Goal: Transaction & Acquisition: Obtain resource

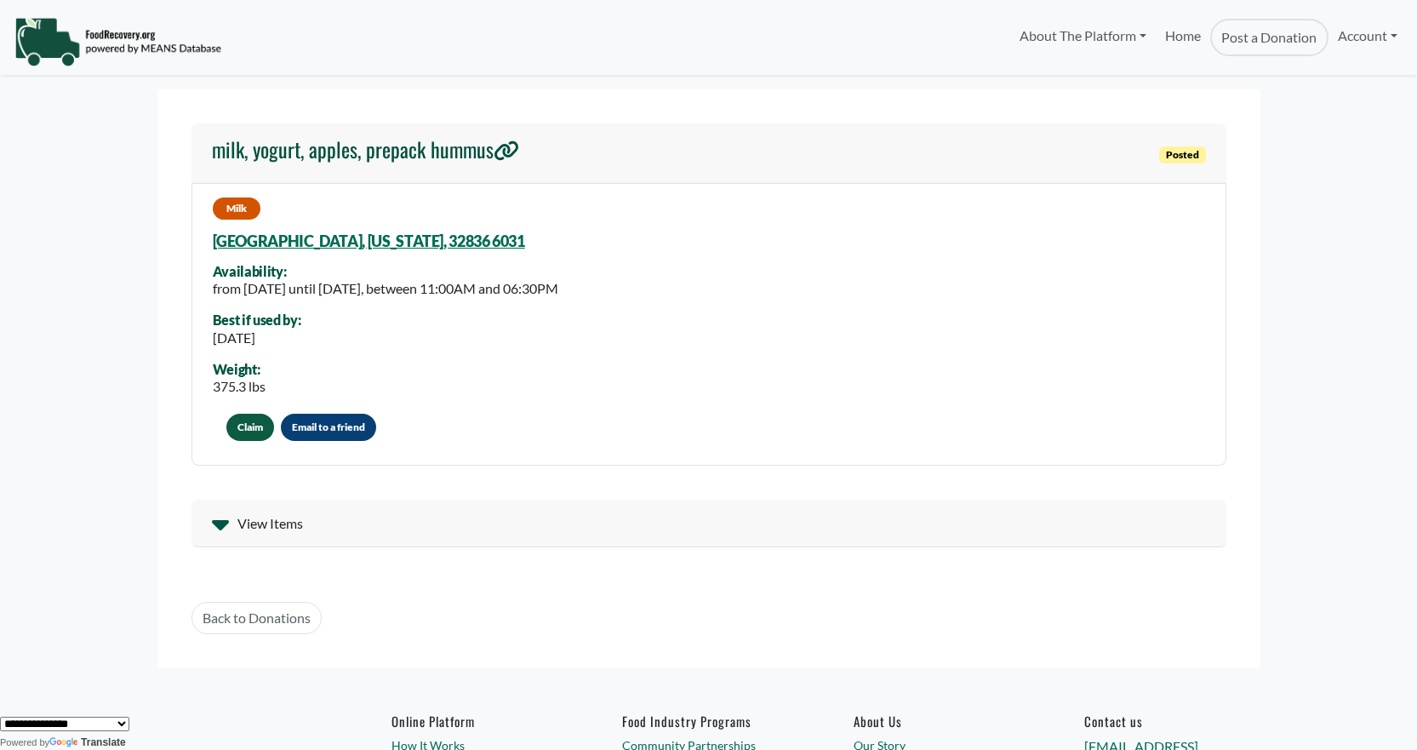
select select "Language Translate Widget"
click at [1170, 37] on link "Home" at bounding box center [1183, 37] width 54 height 37
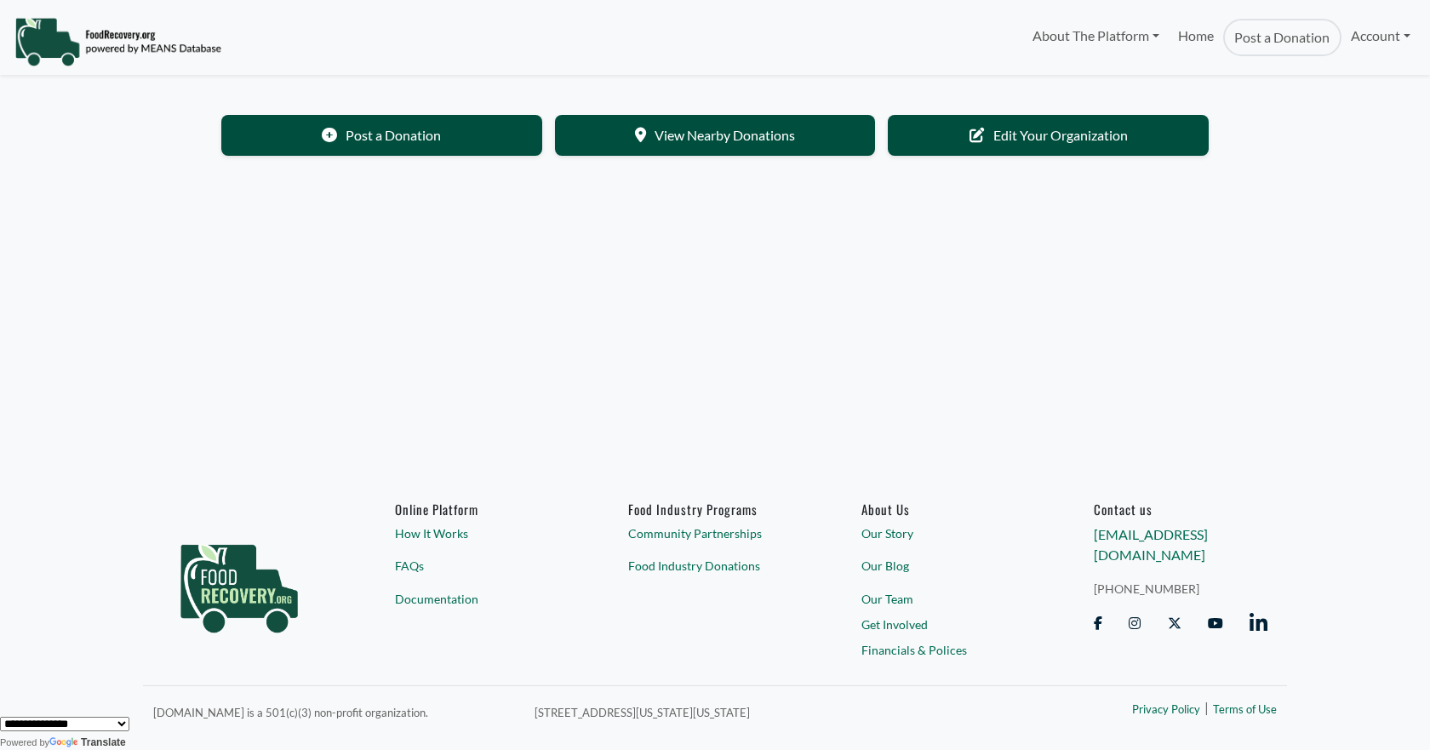
click at [638, 157] on section "Post a Donation View Nearby Donations Edit Your Organization" at bounding box center [714, 139] width 1103 height 100
click at [675, 125] on link "View Nearby Donations" at bounding box center [715, 133] width 321 height 41
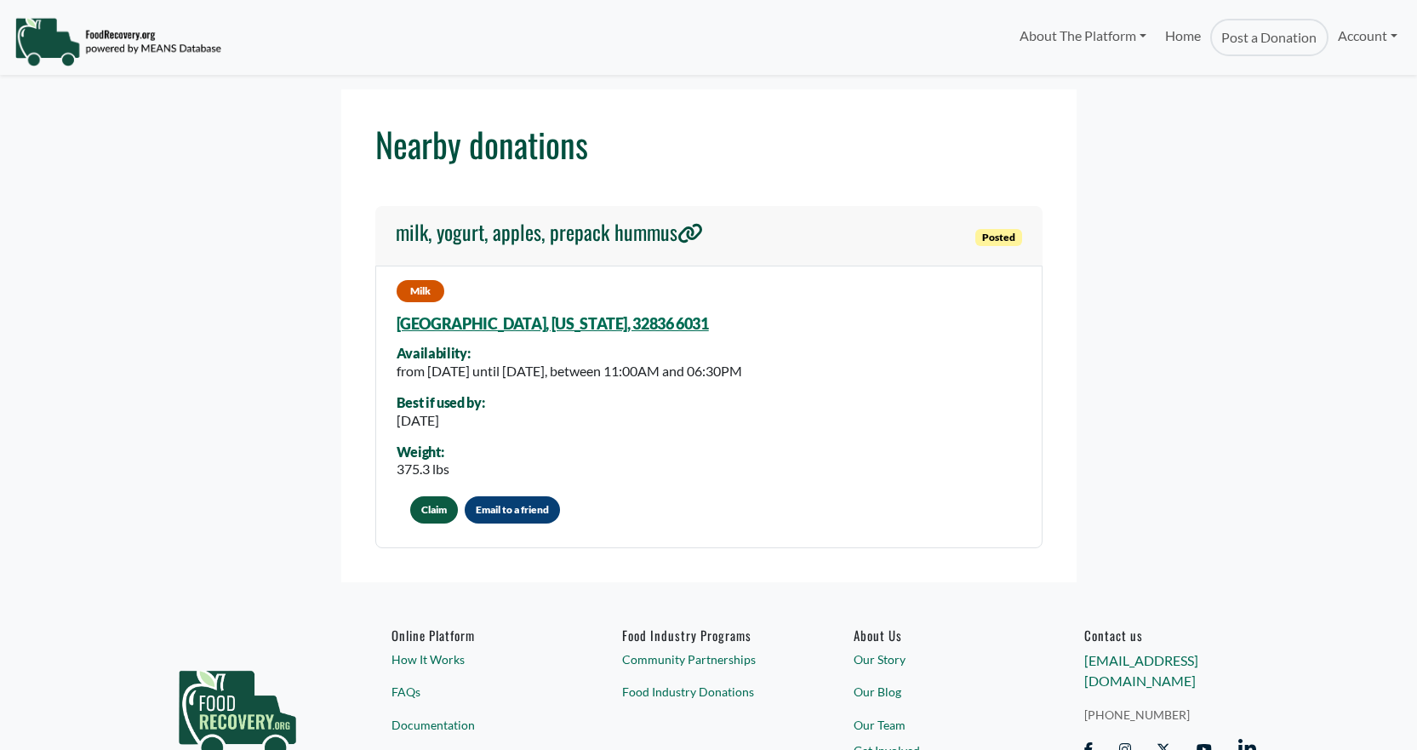
select select "Language Translate Widget"
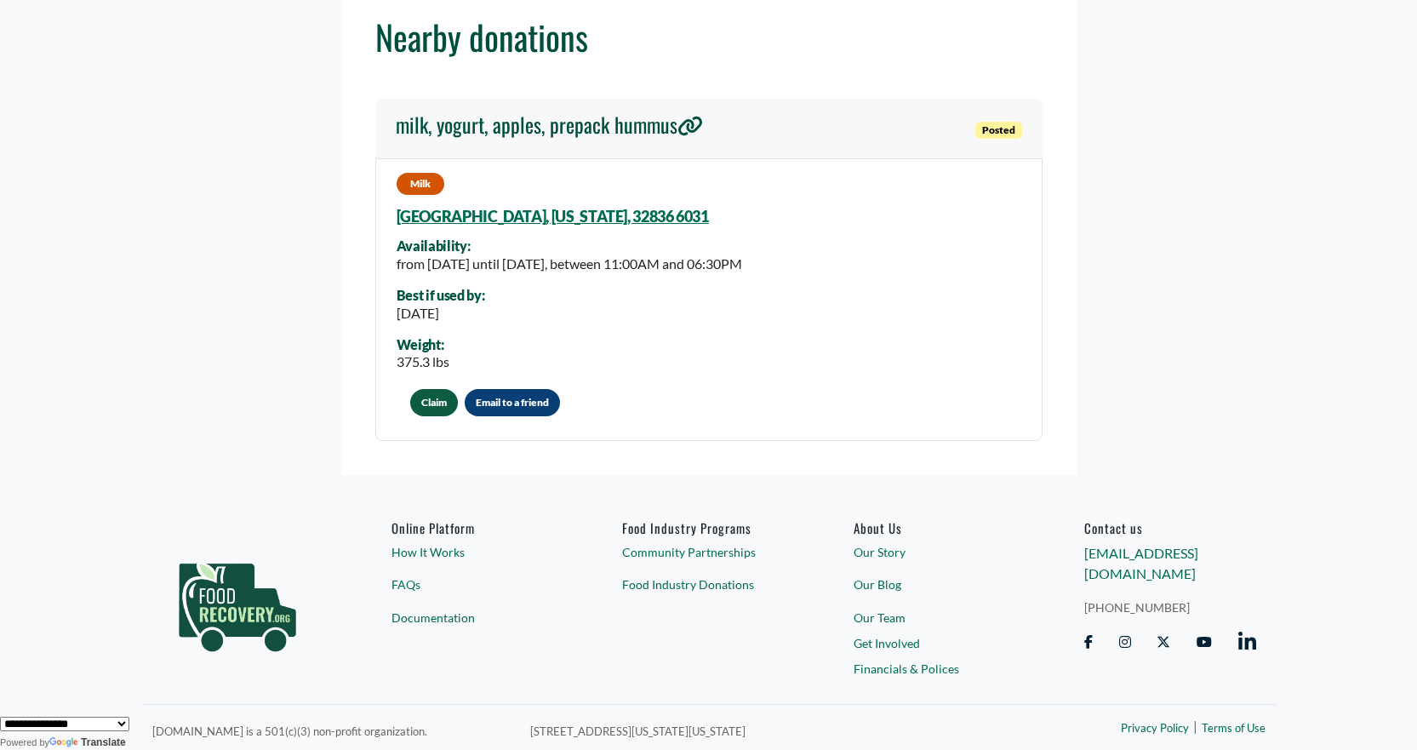
scroll to position [111, 0]
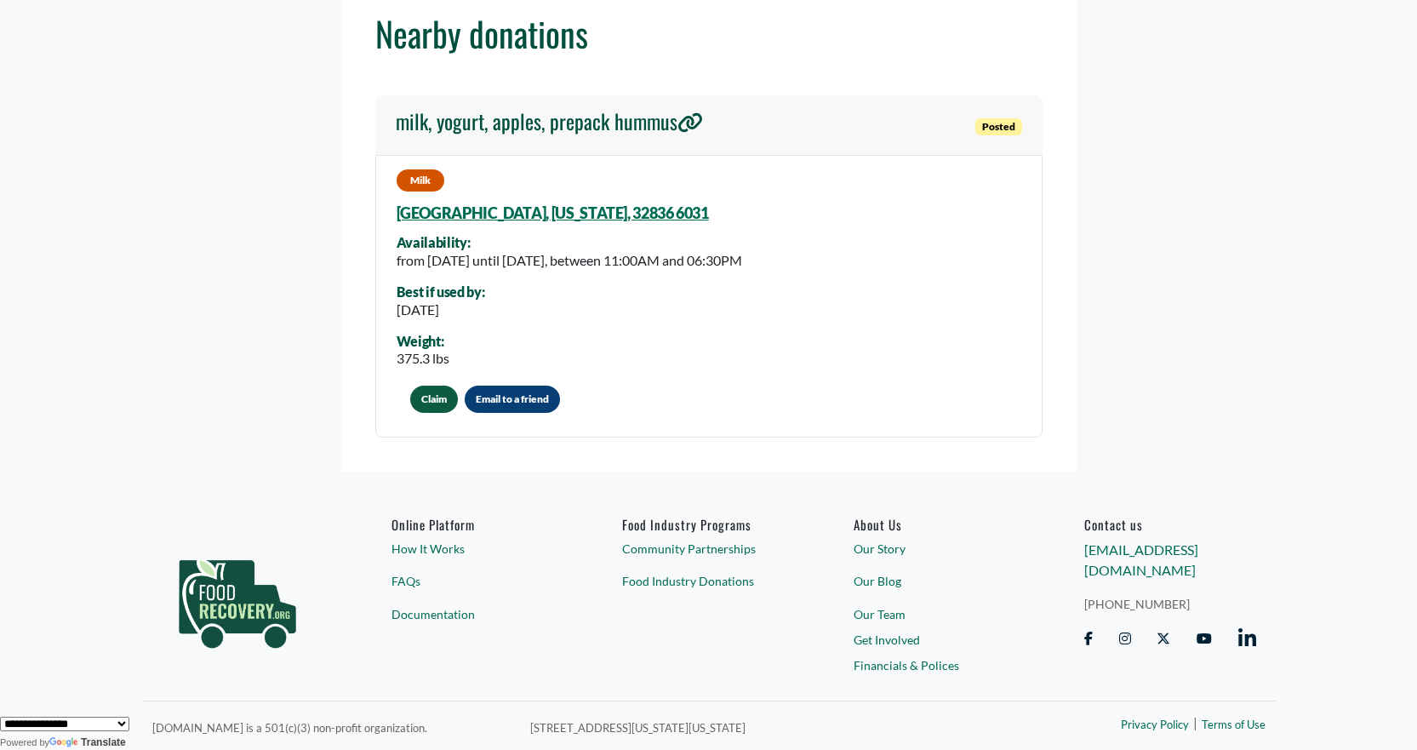
click at [602, 123] on h4 "milk, yogurt, apples, prepack hummus" at bounding box center [549, 121] width 307 height 25
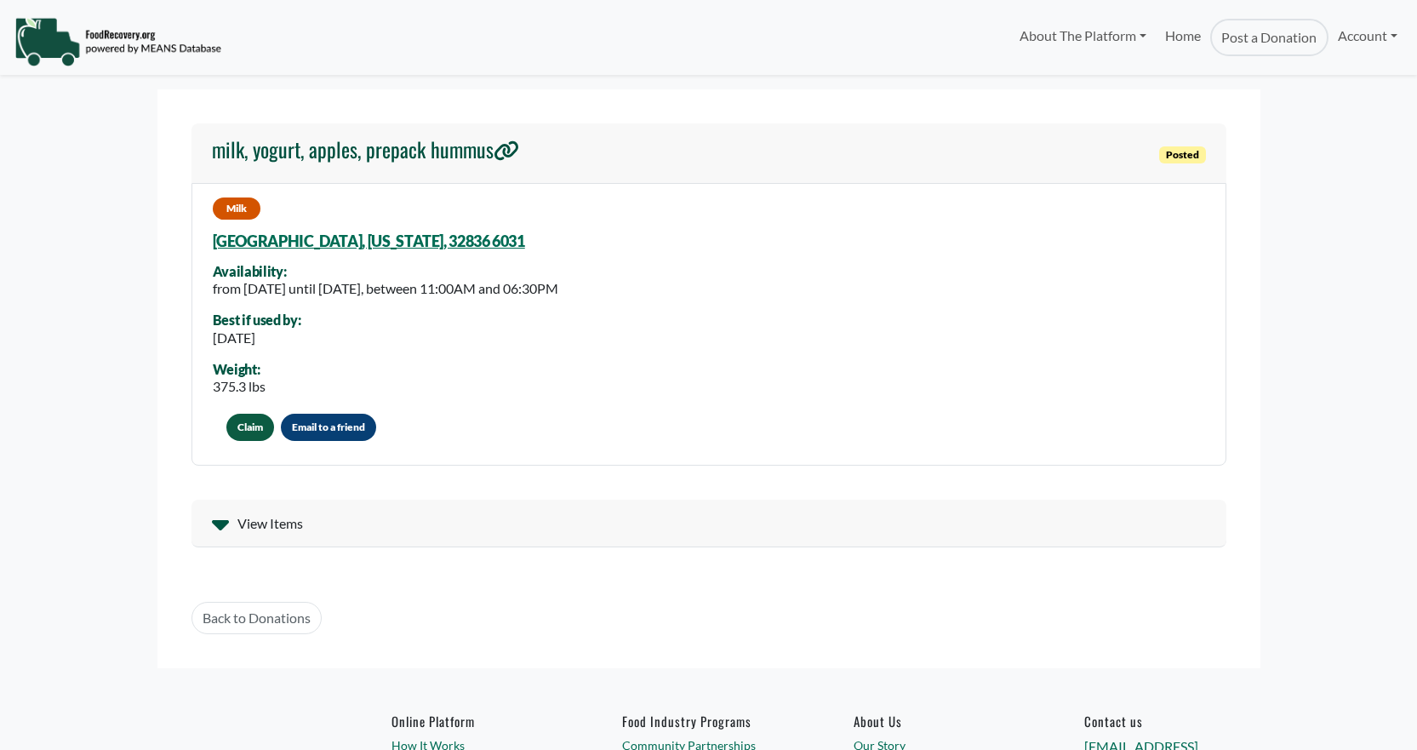
select select "Language Translate Widget"
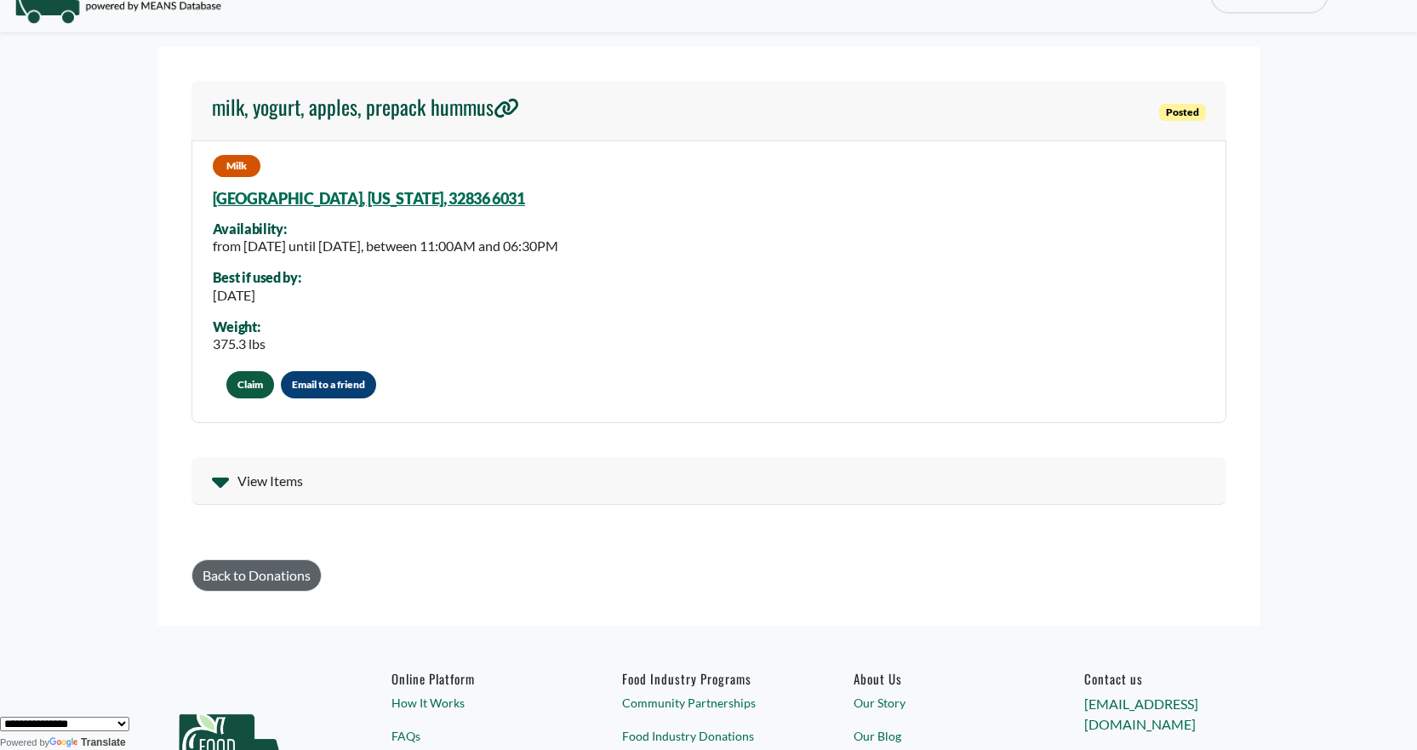
scroll to position [85, 0]
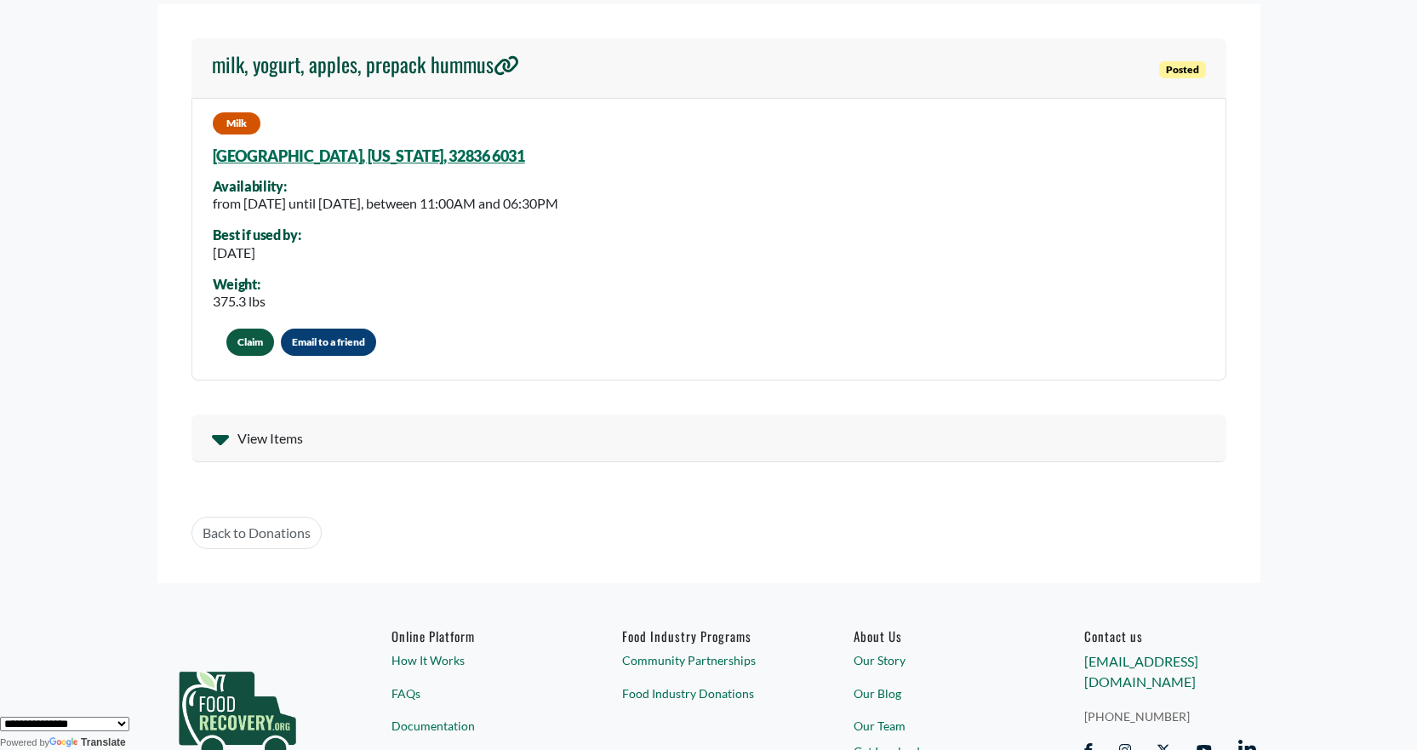
click at [291, 443] on span "View Items" at bounding box center [270, 438] width 66 height 20
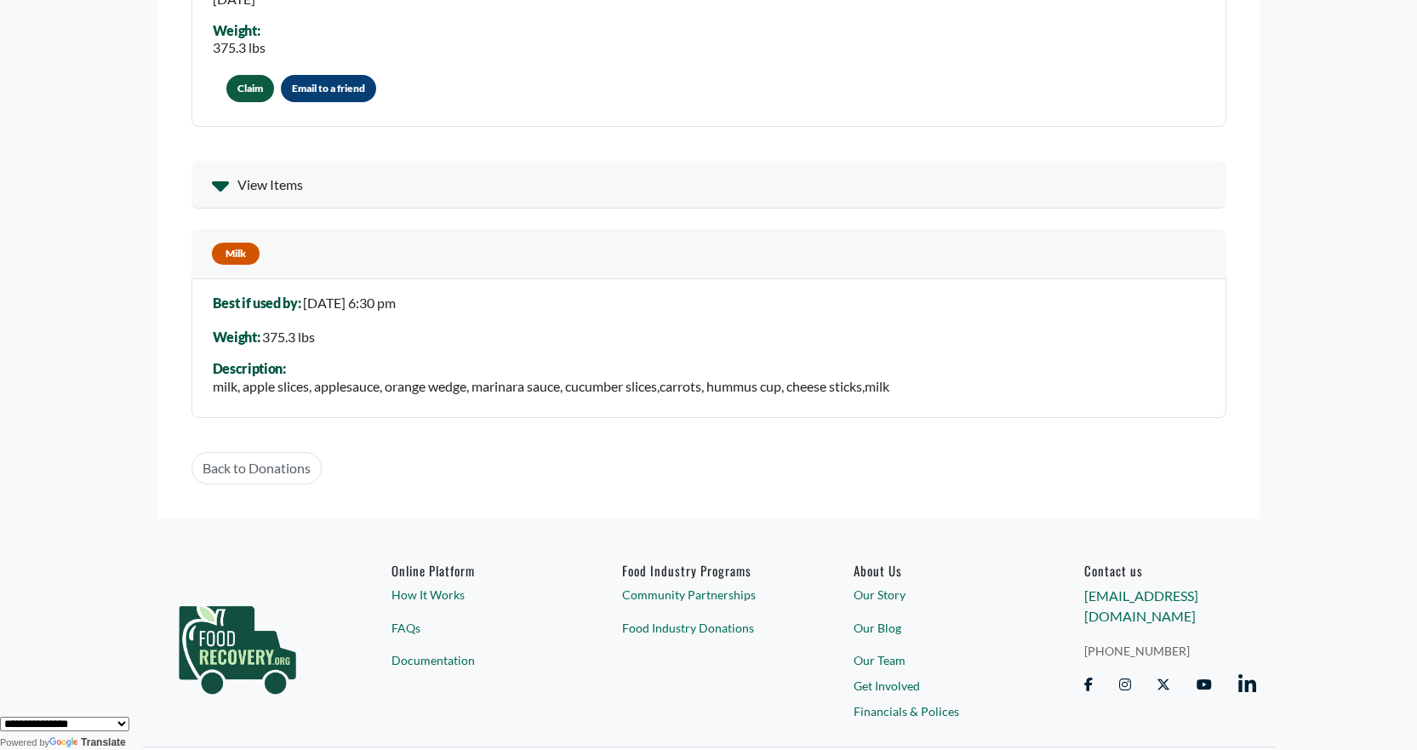
scroll to position [340, 0]
